Goal: Task Accomplishment & Management: Complete application form

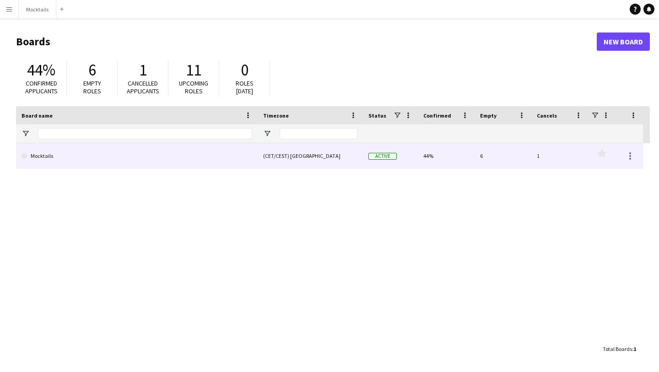
click at [246, 159] on link "Mocktails" at bounding box center [137, 156] width 231 height 26
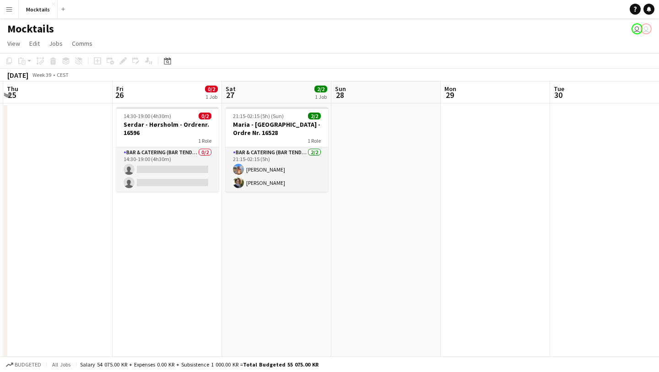
scroll to position [0, 292]
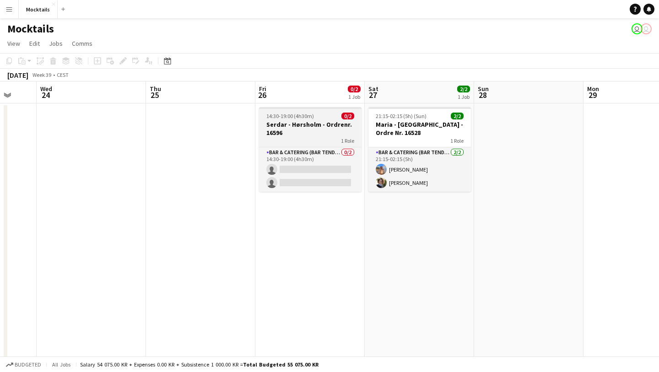
click at [331, 129] on h3 "Serdar - Hørsholm - Ordrenr. 16596" at bounding box center [310, 128] width 103 height 16
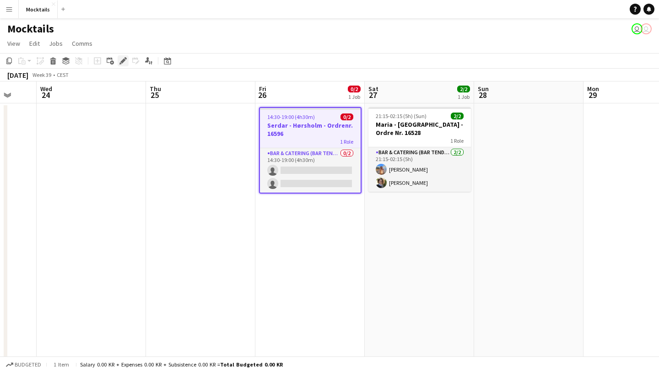
click at [122, 60] on icon at bounding box center [122, 61] width 5 height 5
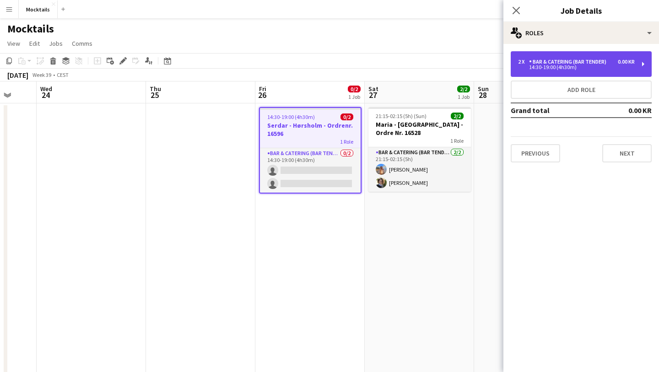
click at [563, 70] on div "14:30-19:00 (4h30m)" at bounding box center [576, 67] width 117 height 5
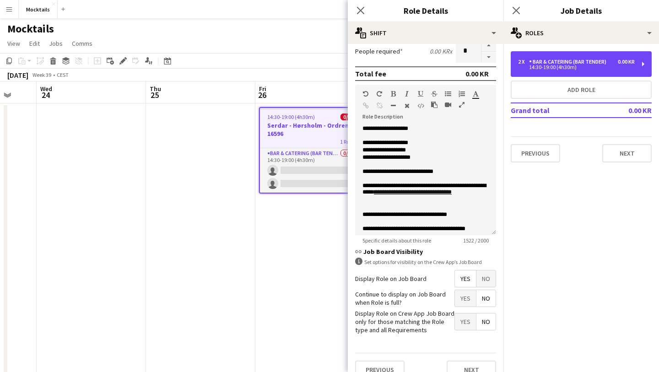
scroll to position [248, 0]
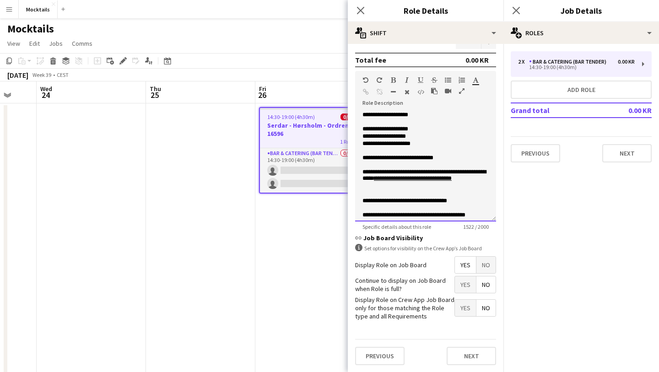
click at [413, 160] on p "**********" at bounding box center [426, 158] width 126 height 7
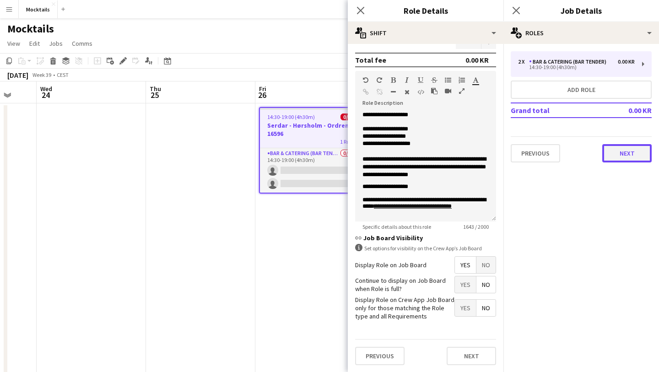
click at [620, 151] on button "Next" at bounding box center [626, 153] width 49 height 18
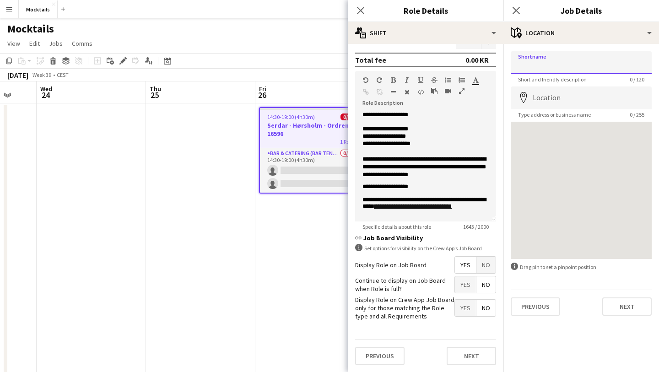
click at [555, 68] on input "Shortname" at bounding box center [581, 62] width 141 height 23
type input "*"
click at [540, 97] on input "Location" at bounding box center [581, 98] width 141 height 23
paste input "**********"
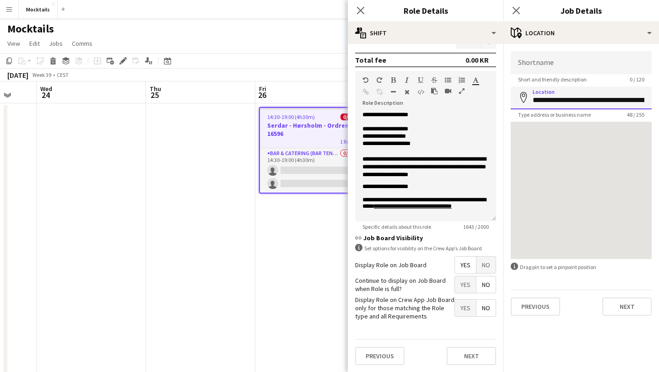
scroll to position [0, 46]
click at [591, 336] on mat-expansion-panel "**********" at bounding box center [582, 208] width 156 height 328
click at [613, 106] on input "**********" at bounding box center [581, 98] width 141 height 23
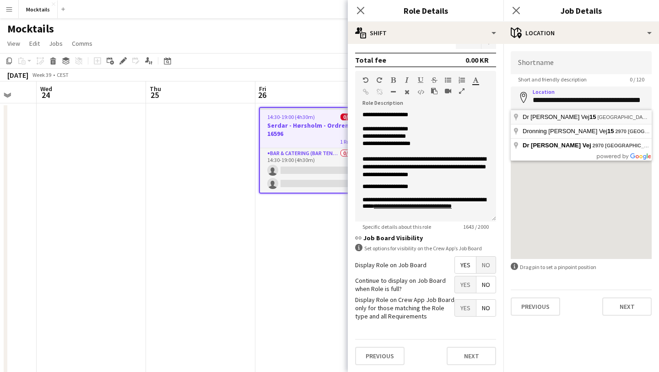
type input "**********"
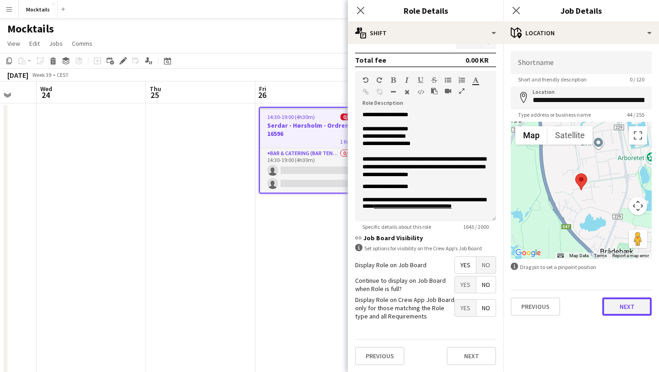
click at [632, 309] on button "Next" at bounding box center [626, 307] width 49 height 18
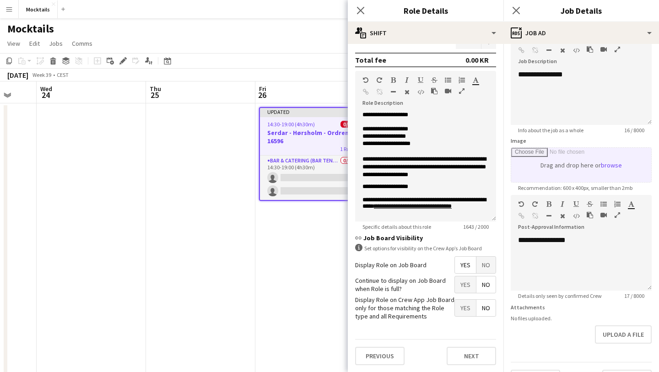
scroll to position [80, 0]
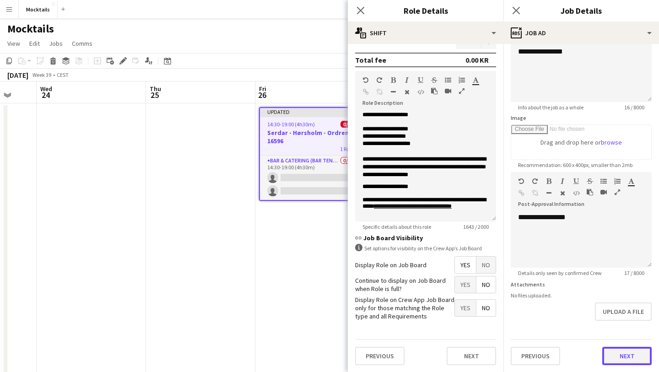
click at [627, 356] on button "Next" at bounding box center [626, 356] width 49 height 18
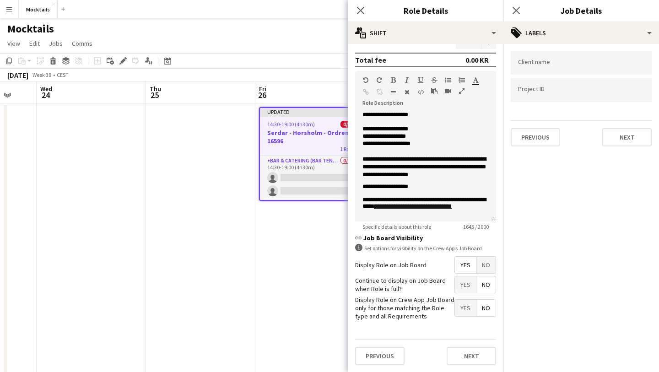
scroll to position [0, 0]
click at [618, 139] on button "Next" at bounding box center [626, 137] width 49 height 18
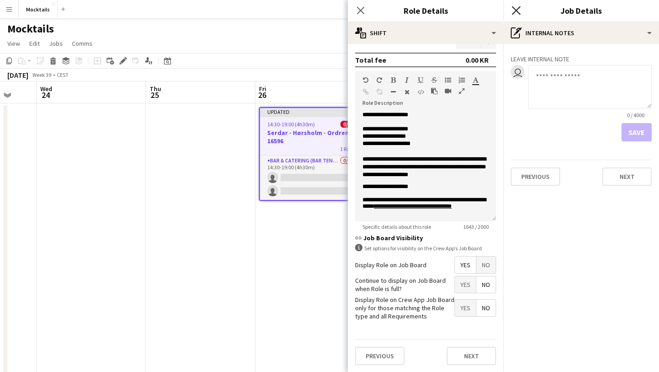
click at [517, 10] on icon at bounding box center [516, 10] width 9 height 9
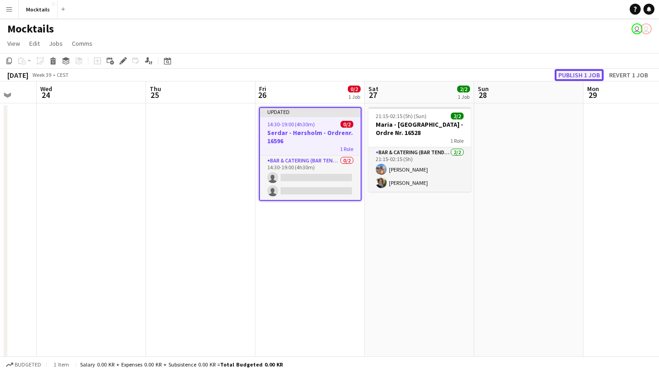
click at [566, 74] on button "Publish 1 job" at bounding box center [579, 75] width 49 height 12
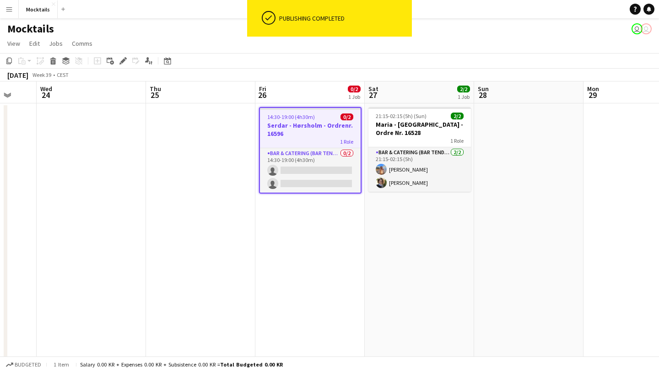
click at [431, 47] on app-page-menu "View Day view expanded Day view collapsed Month view Date picker Jump to [DATE]…" at bounding box center [329, 44] width 659 height 17
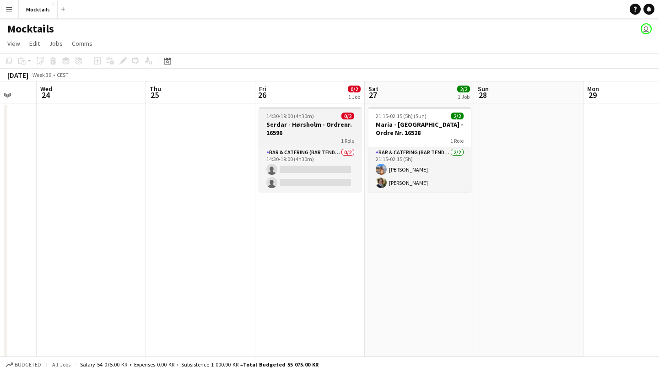
click at [320, 137] on div "1 Role" at bounding box center [310, 140] width 103 height 7
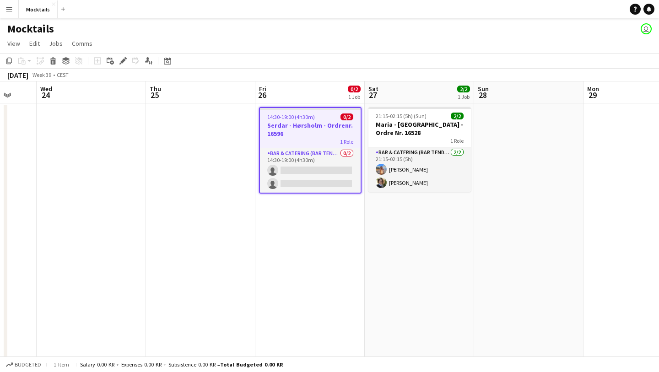
click at [343, 48] on app-page-menu "View Day view expanded Day view collapsed Month view Date picker Jump to [DATE]…" at bounding box center [329, 44] width 659 height 17
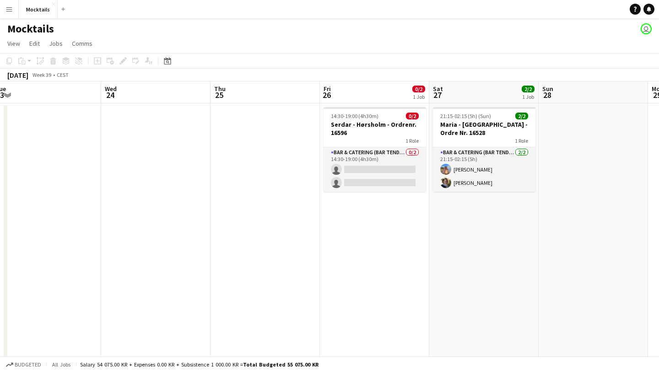
scroll to position [0, 243]
